Goal: Task Accomplishment & Management: Use online tool/utility

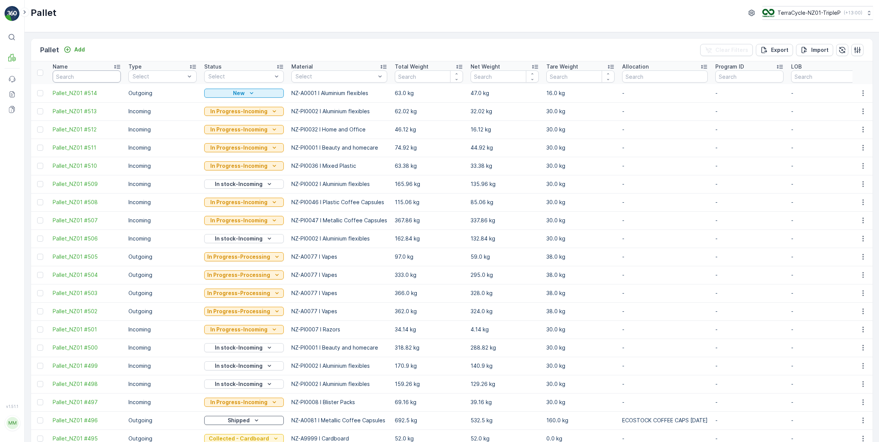
drag, startPoint x: 0, startPoint y: 0, endPoint x: 83, endPoint y: 80, distance: 114.7
click at [83, 80] on input "text" at bounding box center [87, 77] width 68 height 12
type input "484"
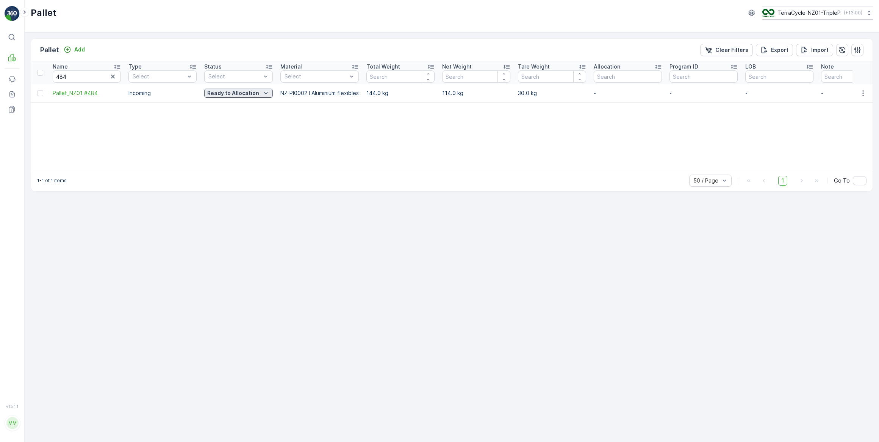
click at [250, 94] on p "Ready to Allocation" at bounding box center [233, 93] width 52 height 8
click at [237, 136] on span "In Progress-Processing" at bounding box center [238, 136] width 59 height 8
click at [256, 93] on p "In Progress-Processing" at bounding box center [238, 93] width 63 height 8
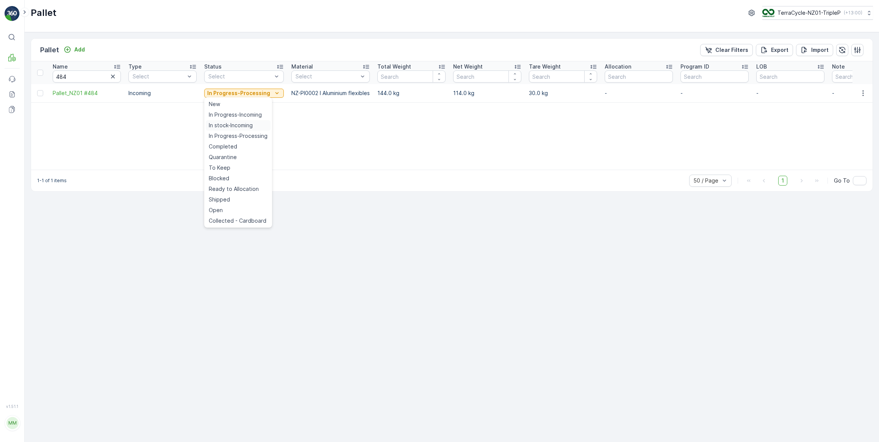
click at [240, 124] on span "In stock-Incoming" at bounding box center [231, 126] width 44 height 8
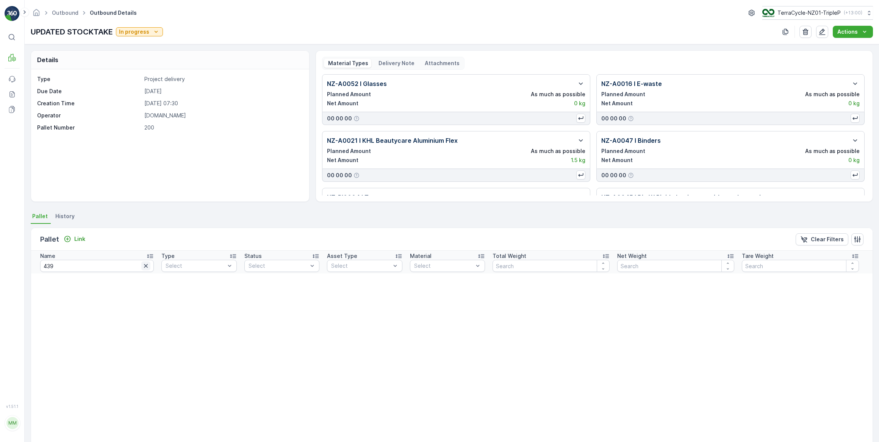
click at [144, 266] on icon "button" at bounding box center [146, 266] width 4 height 4
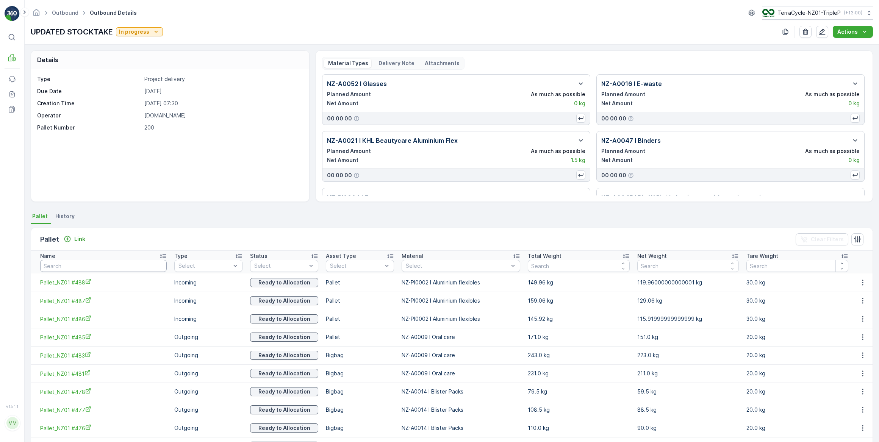
click at [94, 265] on input "text" at bounding box center [103, 266] width 127 height 12
type input "484"
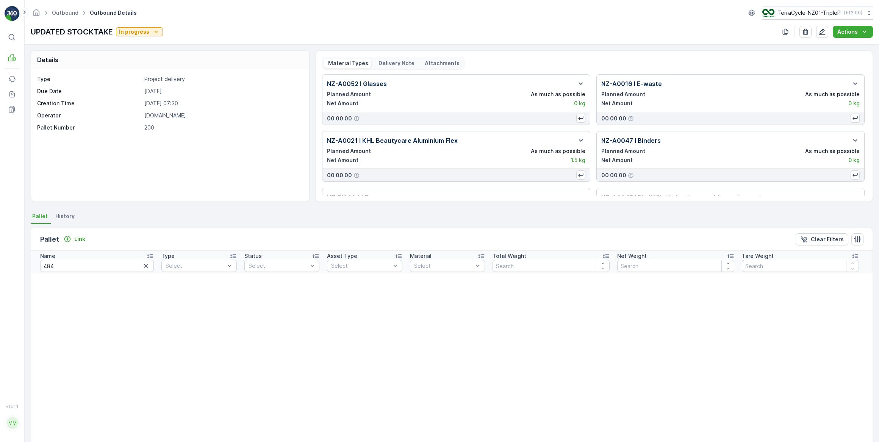
click at [142, 264] on icon "button" at bounding box center [146, 266] width 8 height 8
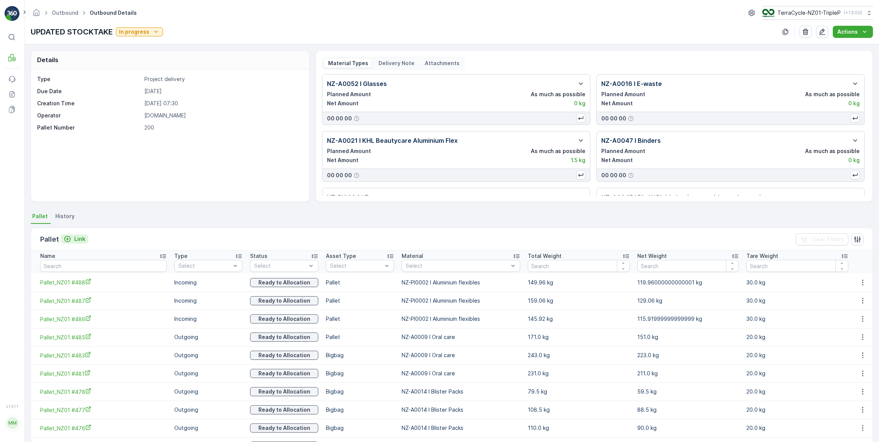
click at [81, 240] on p "Link" at bounding box center [79, 239] width 11 height 8
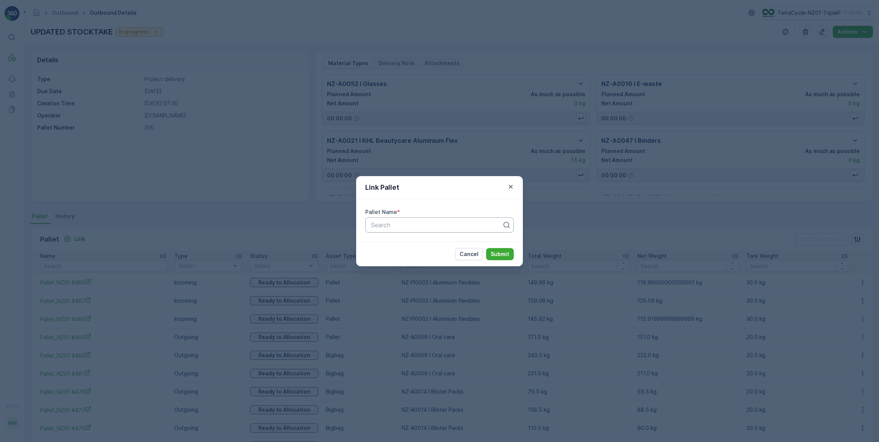
click at [384, 227] on div at bounding box center [436, 225] width 133 height 7
type input "484"
click at [413, 243] on span "Pallet_NZ01 #484" at bounding box center [395, 243] width 50 height 7
click at [500, 254] on p "Submit" at bounding box center [500, 255] width 19 height 8
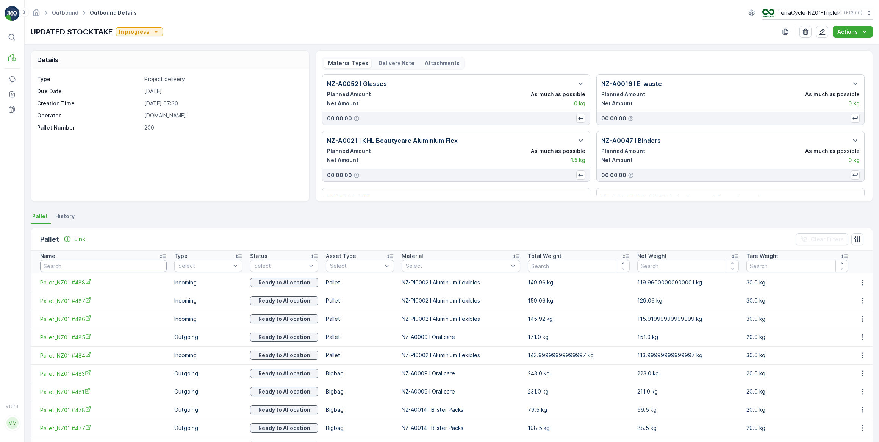
click at [51, 266] on input "text" at bounding box center [103, 266] width 127 height 12
type input "484"
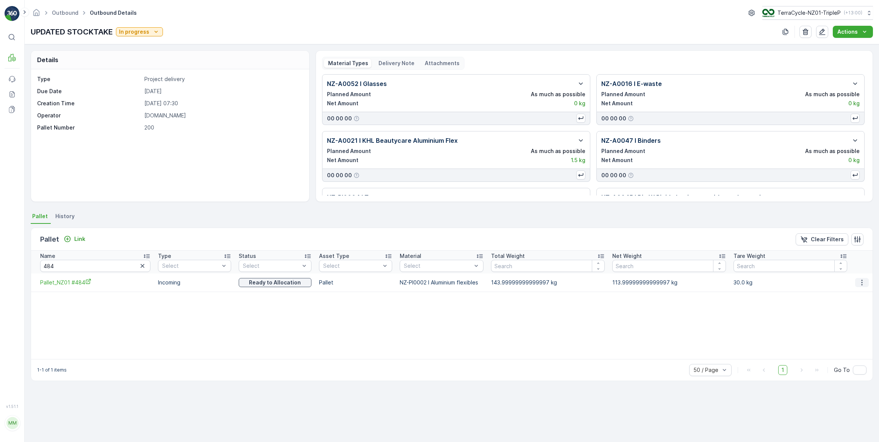
click at [862, 282] on icon "button" at bounding box center [862, 283] width 1 height 6
click at [840, 307] on span "Unlink Pallet" at bounding box center [847, 308] width 31 height 8
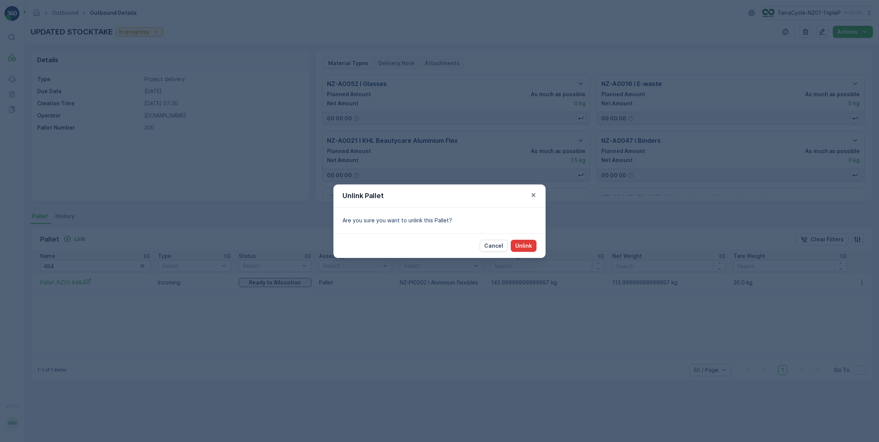
click at [528, 244] on p "Unlink" at bounding box center [524, 246] width 17 height 8
